Goal: Task Accomplishment & Management: Manage account settings

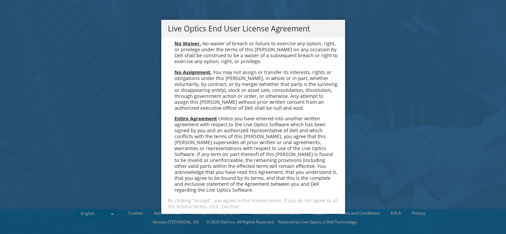
scroll to position [2503, 0]
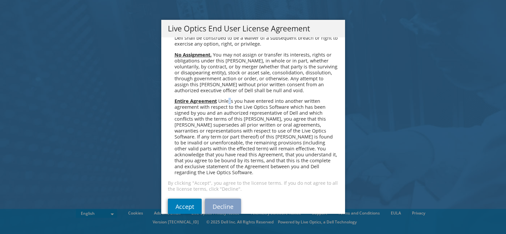
click at [226, 98] on span "Unless you have entered into another written agreement with respect to the Live…" at bounding box center [255, 137] width 163 height 78
click at [169, 180] on p "By clicking "Accept", you agree to the license terms. If you do not agree to al…" at bounding box center [253, 186] width 170 height 12
click at [175, 199] on link "Accept" at bounding box center [185, 207] width 34 height 16
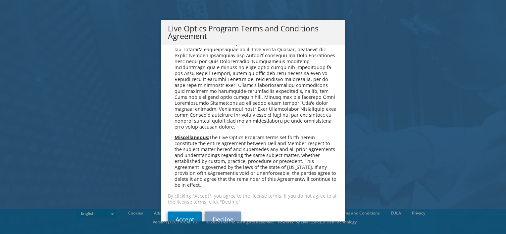
scroll to position [474, 0]
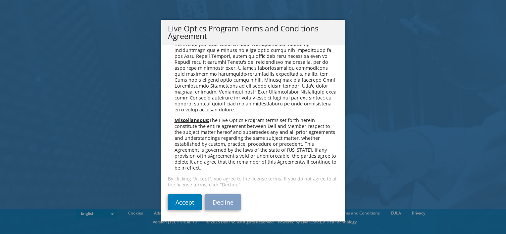
click at [181, 181] on p "By clicking "Accept", you agree to the license terms. If you do not agree to al…" at bounding box center [253, 182] width 170 height 12
click at [181, 204] on link "Accept" at bounding box center [185, 203] width 34 height 16
